Goal: Navigation & Orientation: Find specific page/section

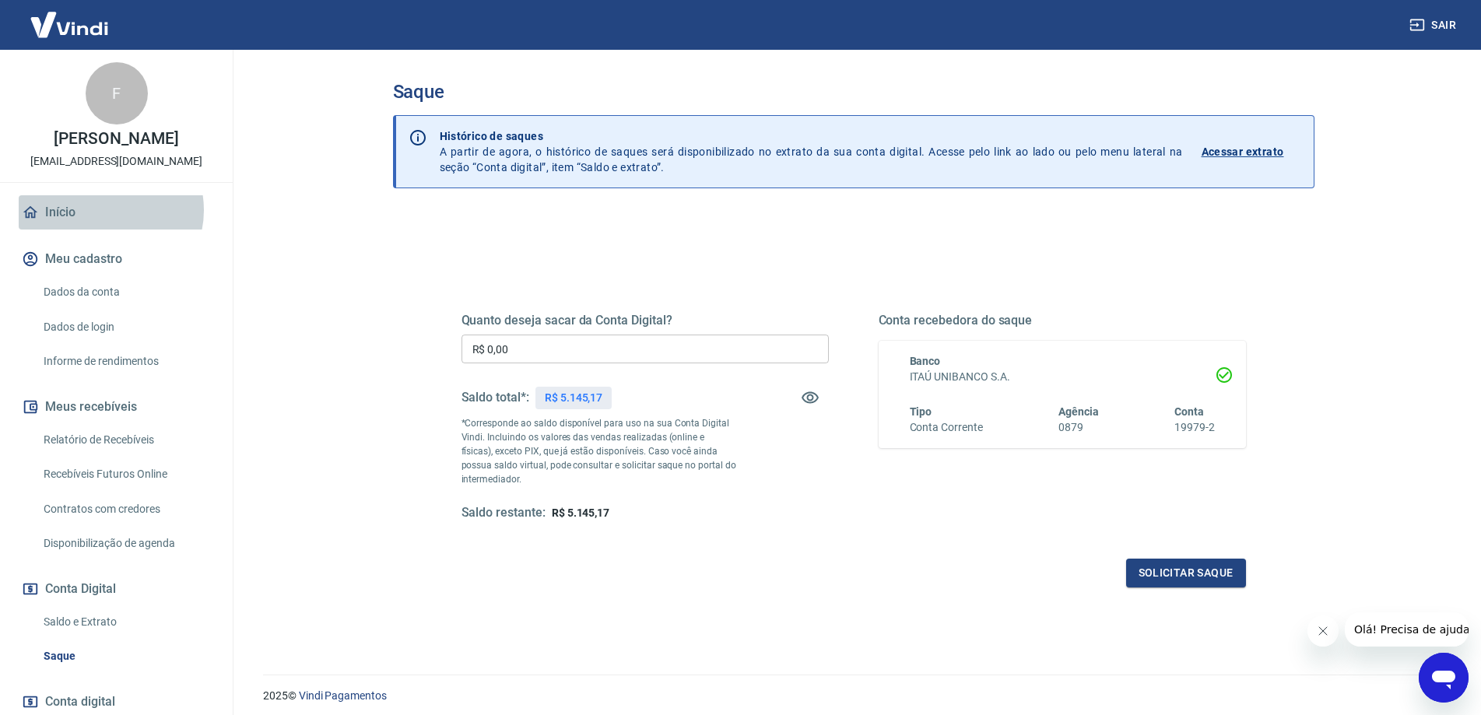
click at [106, 210] on link "Início" at bounding box center [116, 212] width 195 height 34
